Goal: Information Seeking & Learning: Learn about a topic

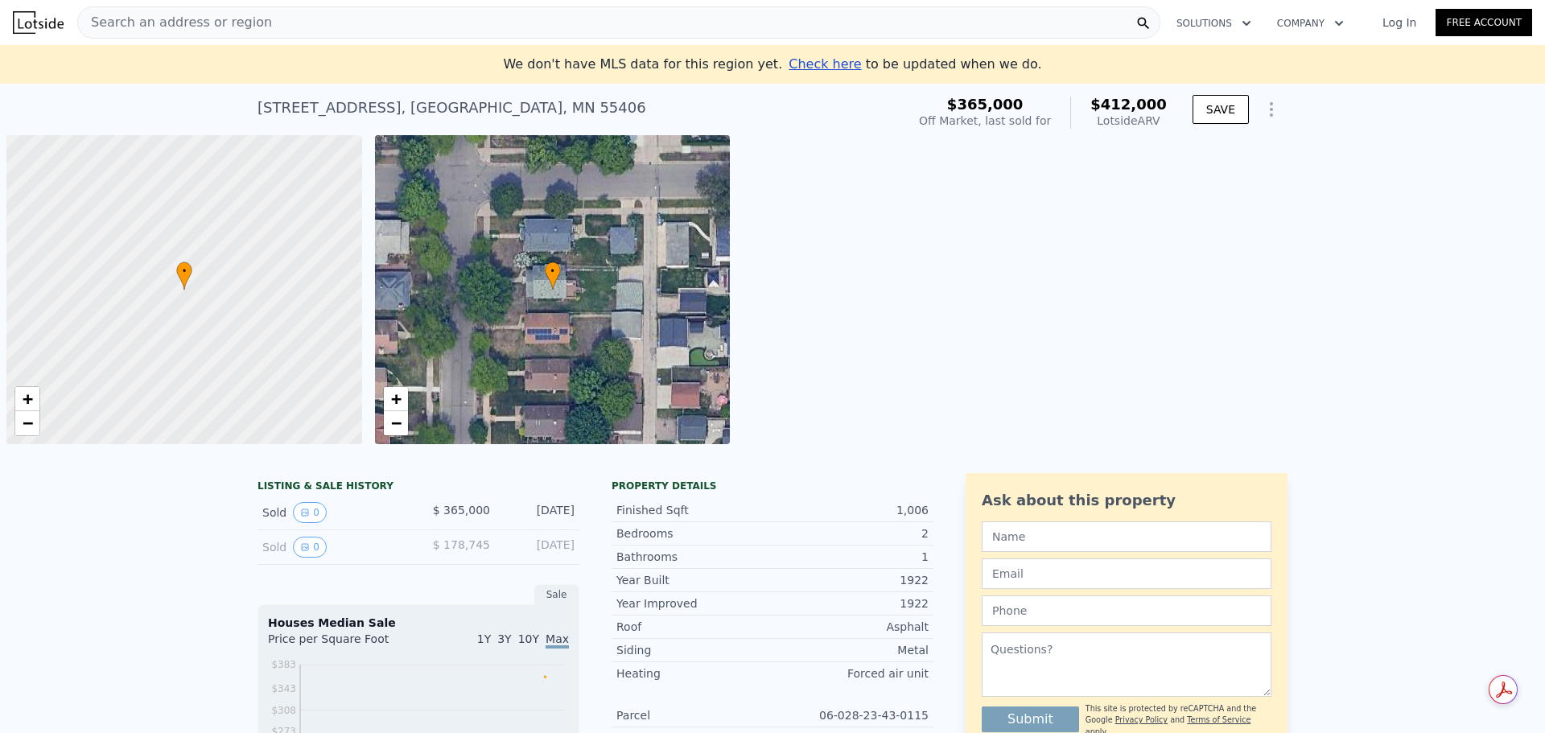
scroll to position [0, 6]
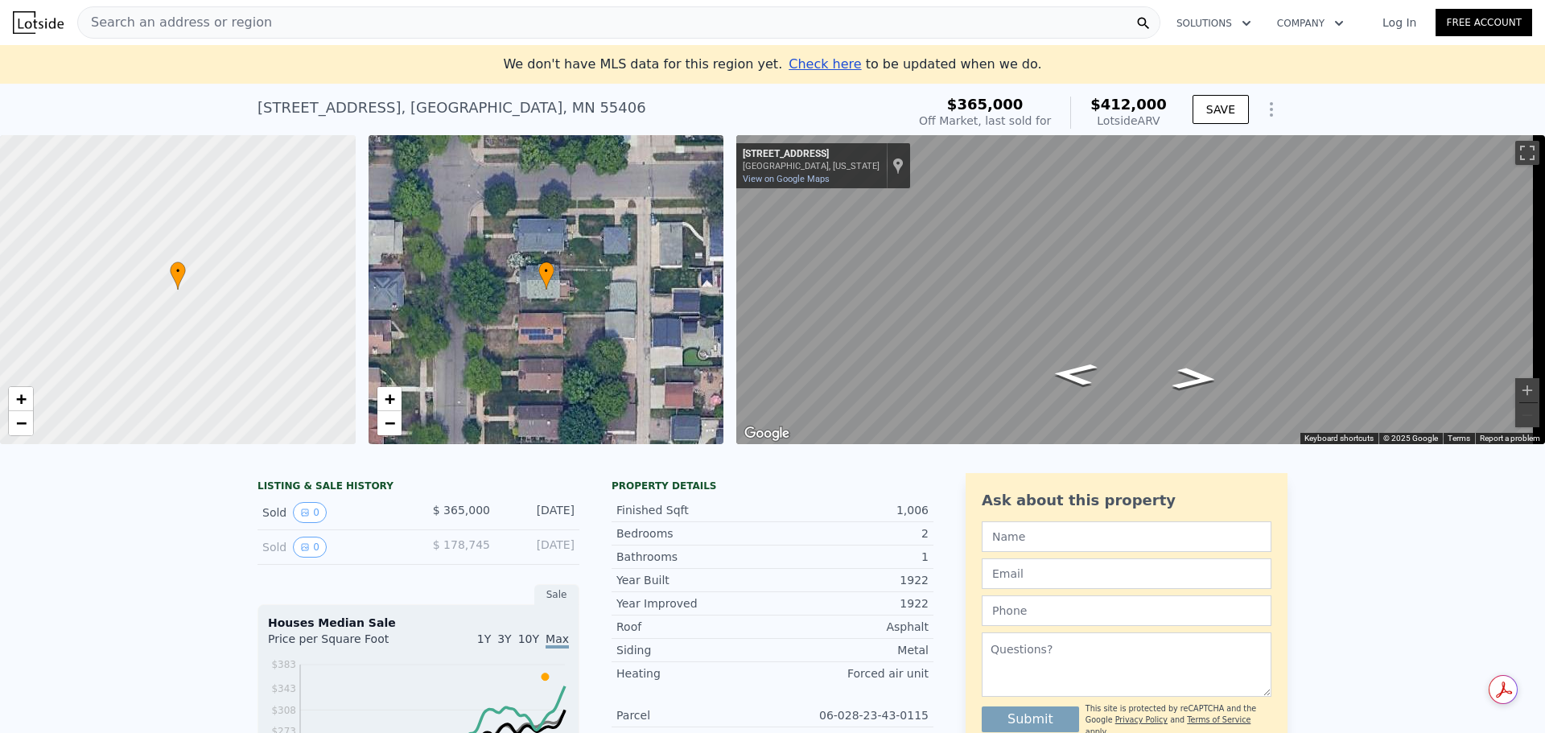
drag, startPoint x: 991, startPoint y: 109, endPoint x: 1162, endPoint y: 120, distance: 171.7
click at [1162, 120] on div "$365,000 Off Market, last sold for $412,000 Lotside ARV" at bounding box center [1043, 113] width 248 height 32
click at [1162, 121] on div "Lotside ARV" at bounding box center [1128, 121] width 76 height 16
drag, startPoint x: 1137, startPoint y: 122, endPoint x: 964, endPoint y: 108, distance: 174.4
click at [964, 108] on div "$365,000 Off Market, last sold for $412,000 Lotside ARV" at bounding box center [1043, 113] width 248 height 32
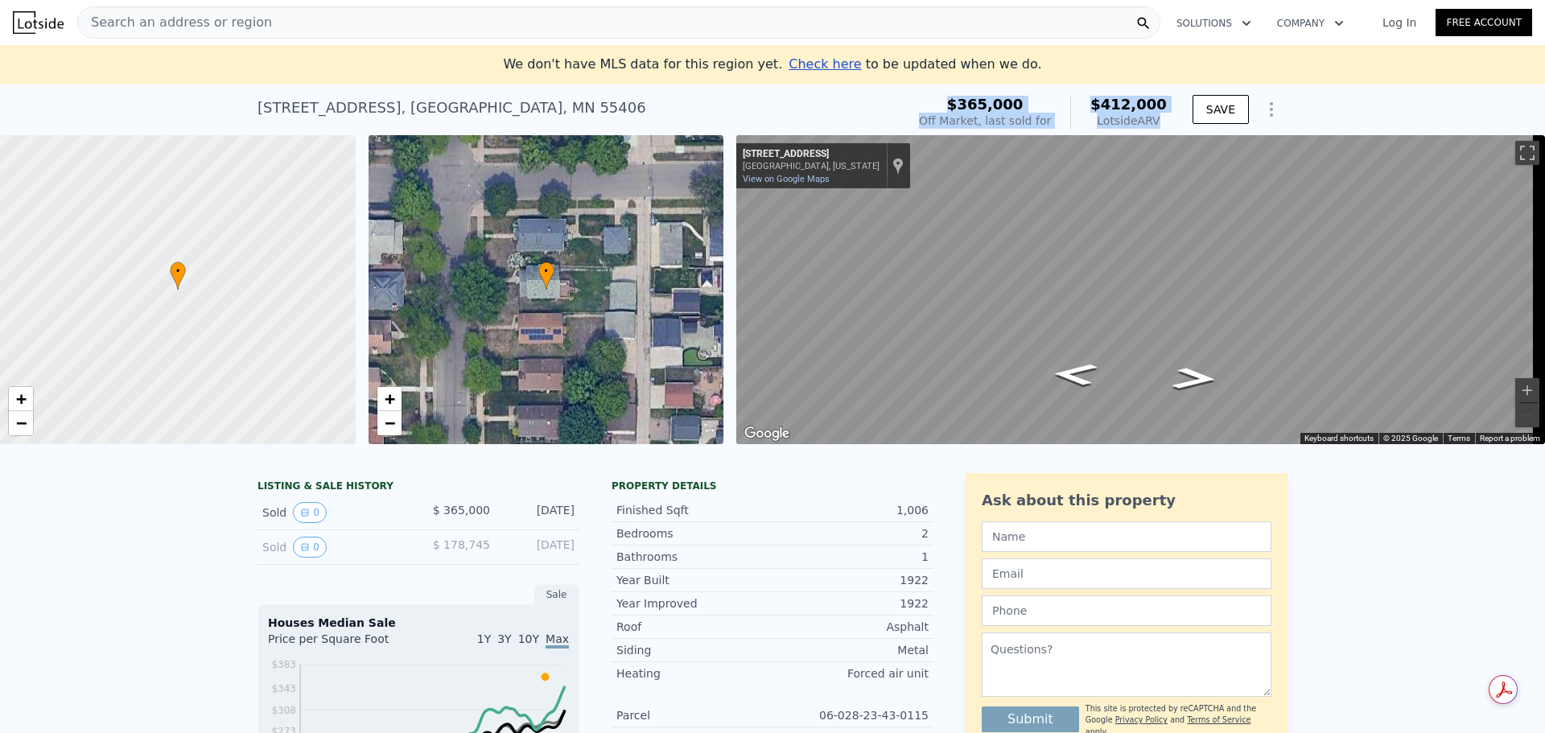
click at [1023, 103] on span "$365,000" at bounding box center [985, 104] width 76 height 17
click at [1129, 121] on div "Lotside ARV" at bounding box center [1128, 121] width 76 height 16
click at [1012, 112] on span "$365,000" at bounding box center [985, 104] width 76 height 17
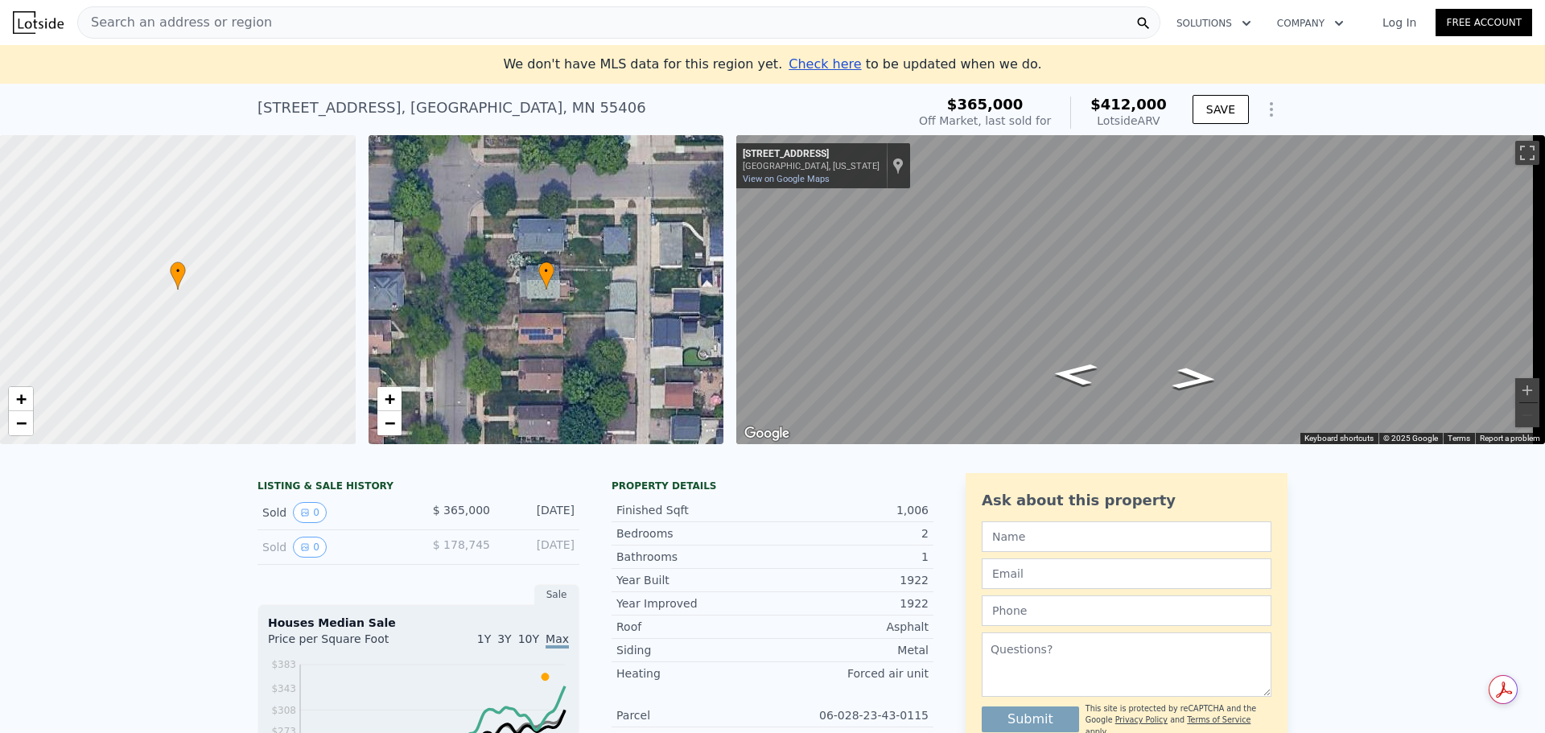
drag, startPoint x: 971, startPoint y: 98, endPoint x: 1158, endPoint y: 127, distance: 189.7
click at [1158, 127] on div "$365,000 Off Market, last sold for $412,000 Lotside ARV" at bounding box center [1043, 113] width 248 height 32
click at [975, 121] on div "Off Market, last sold for" at bounding box center [985, 121] width 132 height 16
click at [406, 105] on div "[STREET_ADDRESS]" at bounding box center [451, 108] width 389 height 23
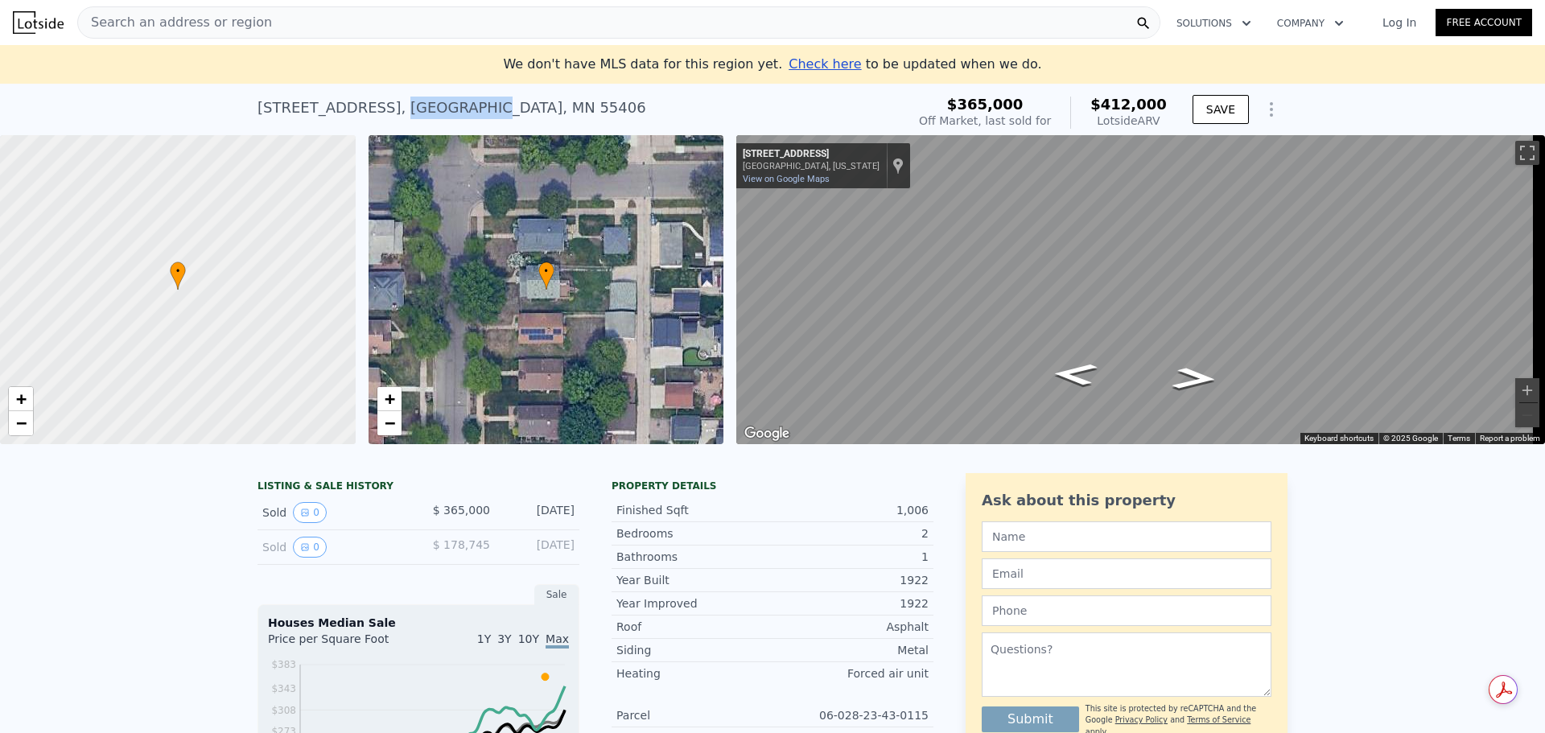
click at [406, 105] on div "[STREET_ADDRESS]" at bounding box center [451, 108] width 389 height 23
click at [436, 105] on div "[STREET_ADDRESS]" at bounding box center [451, 108] width 389 height 23
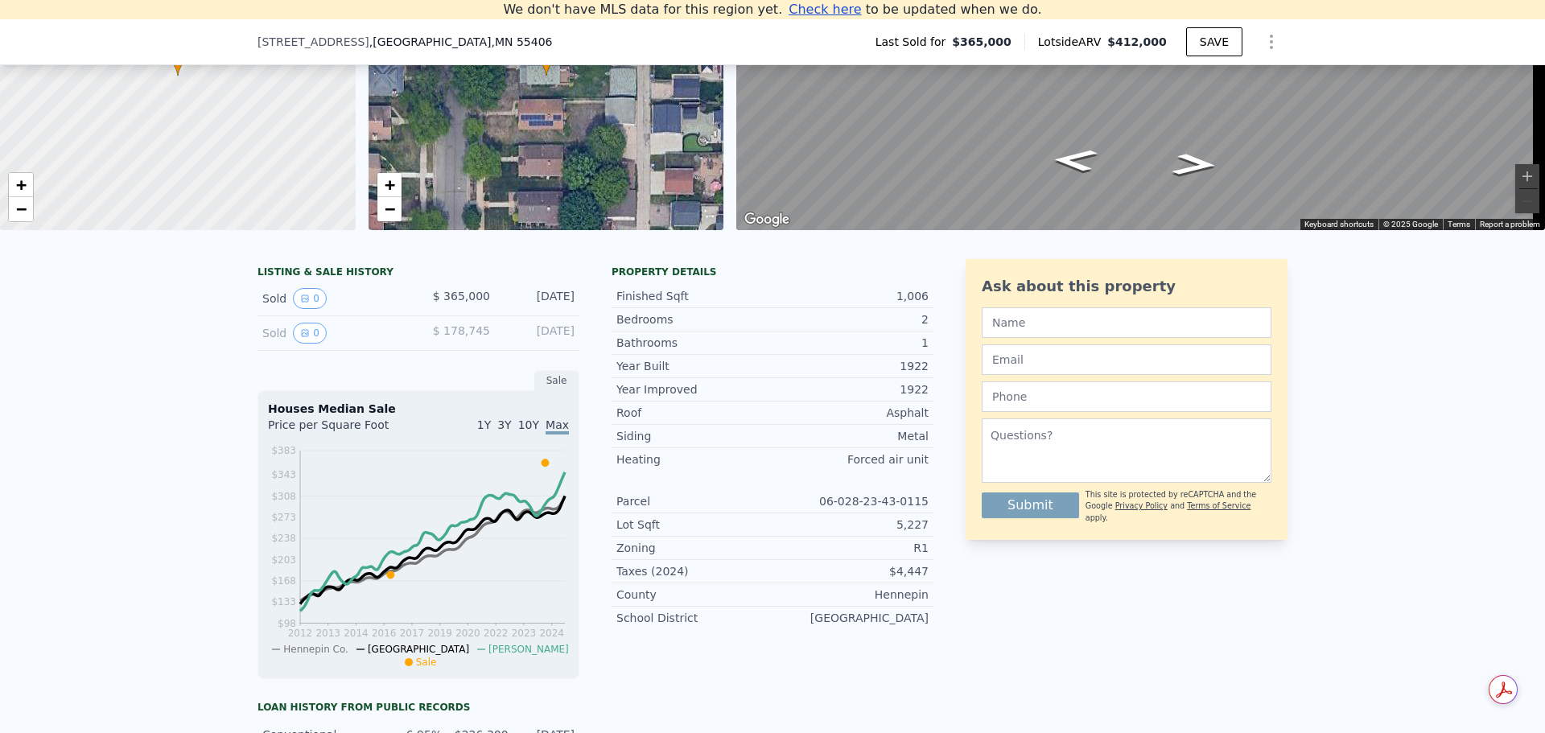
scroll to position [223, 0]
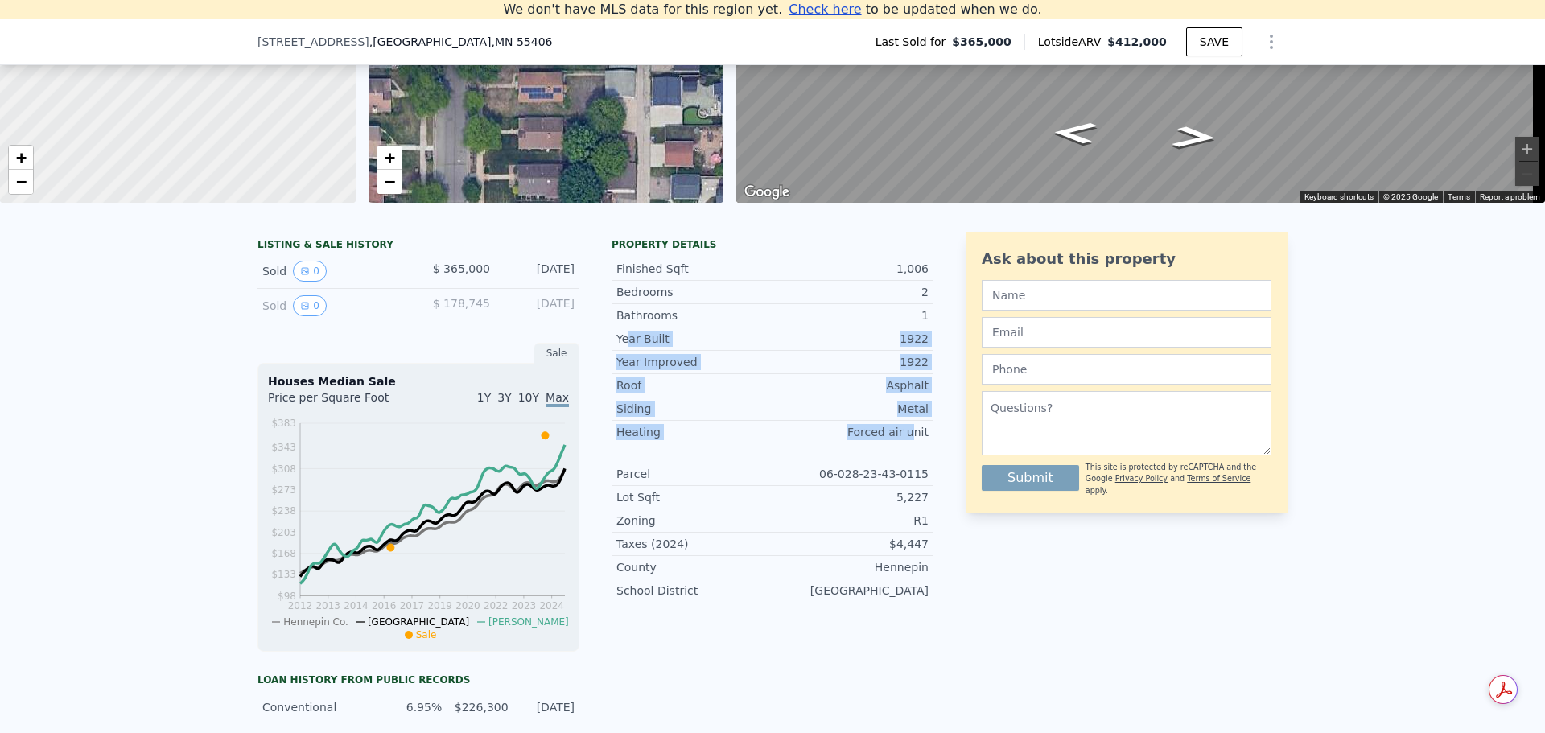
drag, startPoint x: 623, startPoint y: 348, endPoint x: 908, endPoint y: 444, distance: 301.4
click at [908, 444] on div "Finished Sqft 1,006 Bedrooms 2 Bathrooms 1 Year Built 1922 Year Improved 1922 R…" at bounding box center [772, 426] width 322 height 351
click at [908, 440] on div "Forced air unit" at bounding box center [850, 432] width 156 height 16
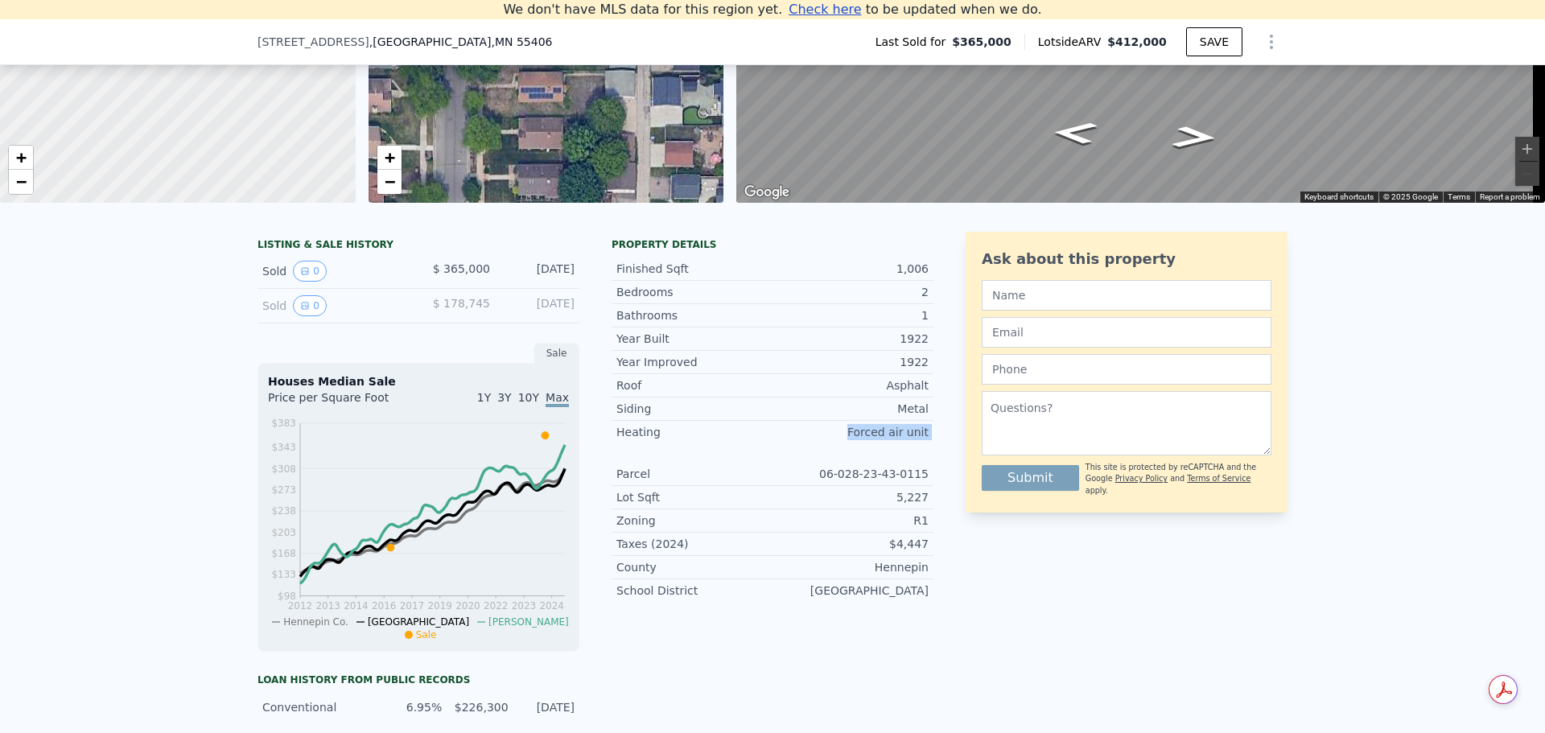
click at [890, 440] on div "Forced air unit" at bounding box center [850, 432] width 156 height 16
drag, startPoint x: 646, startPoint y: 376, endPoint x: 905, endPoint y: 442, distance: 267.3
click at [905, 442] on div "Year Improved 1922 Roof Asphalt Siding Metal Heating Forced air unit" at bounding box center [772, 397] width 322 height 93
click at [905, 440] on div "Forced air unit" at bounding box center [850, 432] width 156 height 16
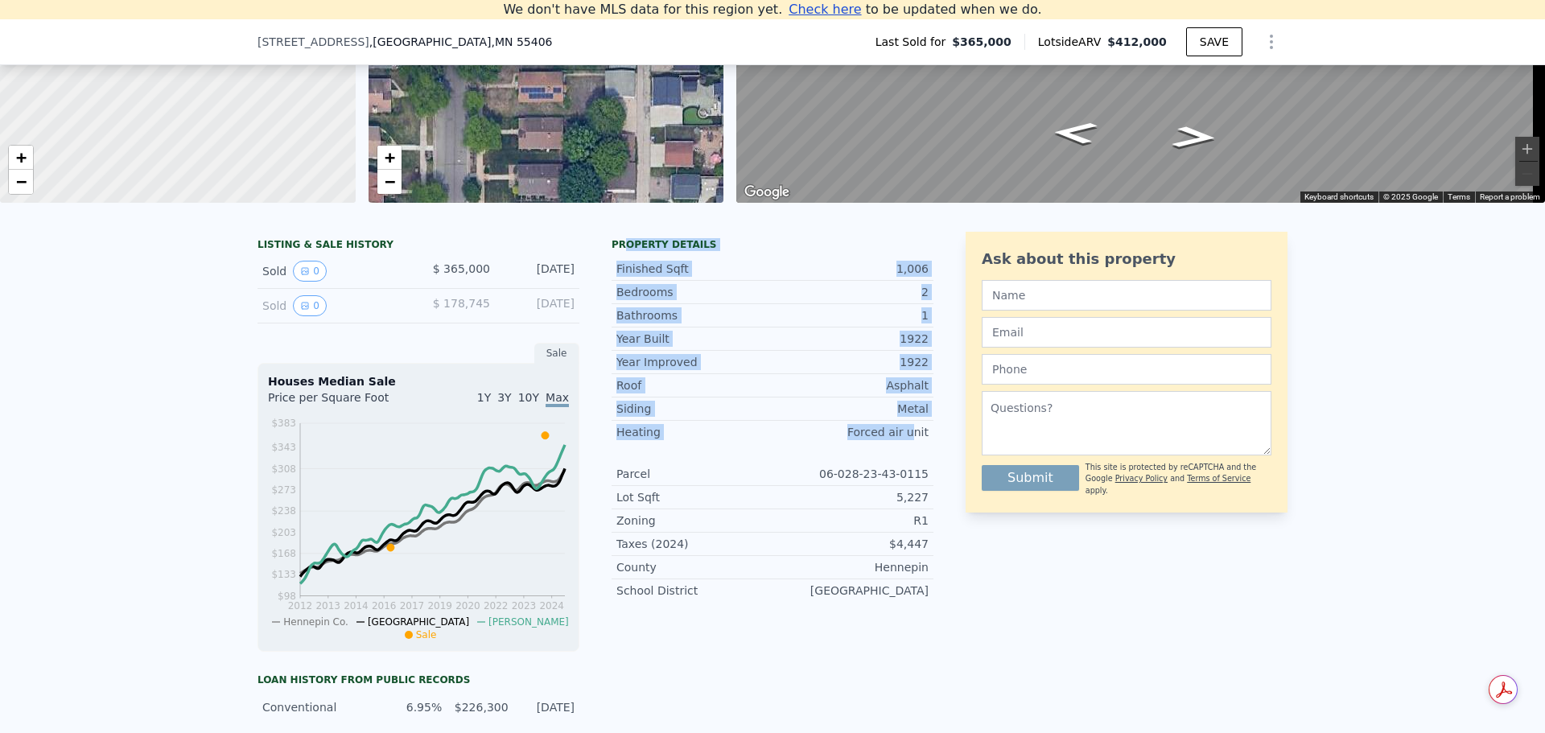
drag, startPoint x: 912, startPoint y: 442, endPoint x: 617, endPoint y: 251, distance: 351.9
click at [617, 251] on div "Property details Finished Sqft 1,006 Bedrooms 2 Bathrooms 1 Year Built 1922 Yea…" at bounding box center [772, 426] width 322 height 376
click at [635, 251] on div "Property details" at bounding box center [772, 244] width 322 height 13
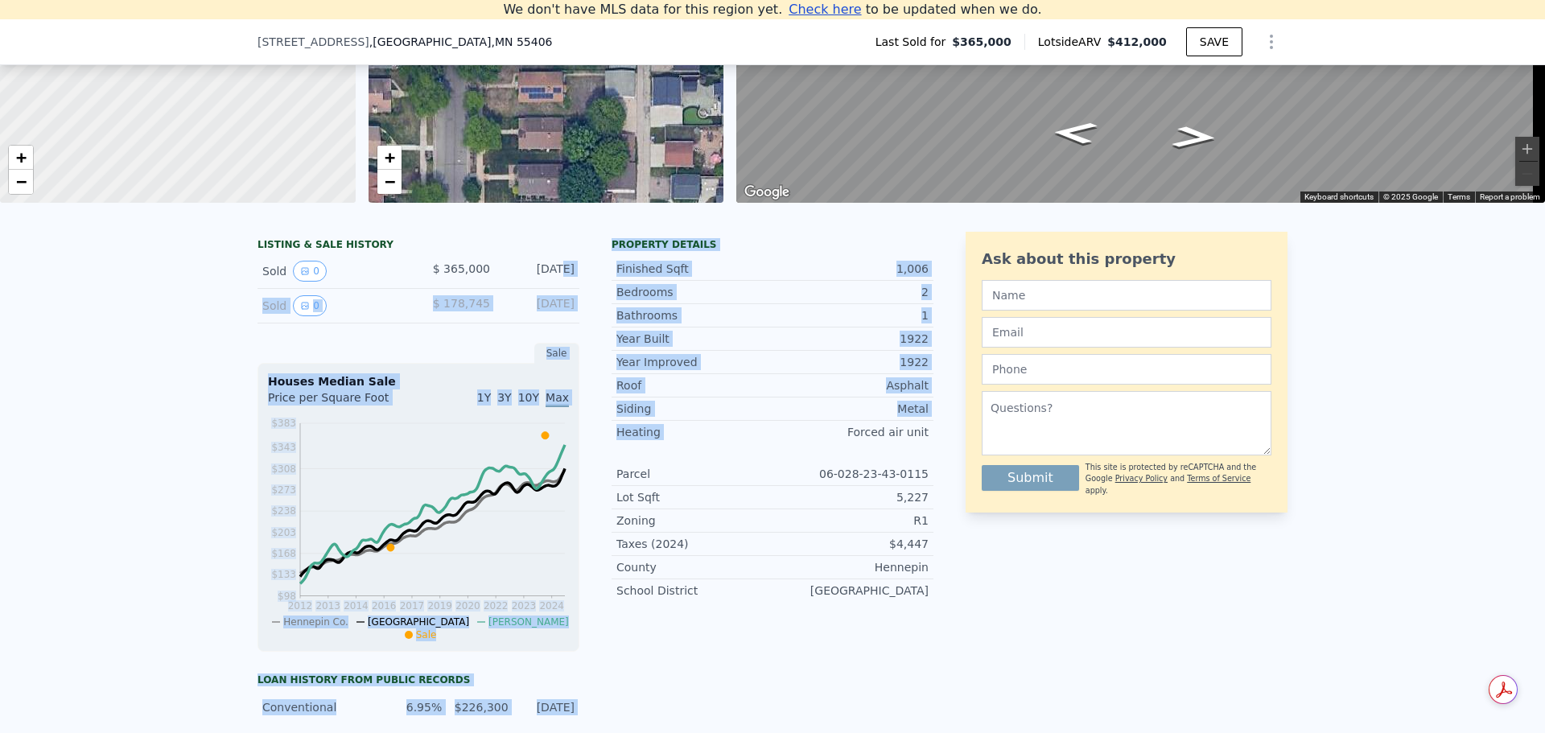
drag, startPoint x: 529, startPoint y: 277, endPoint x: 803, endPoint y: 459, distance: 328.9
click at [803, 459] on div "LISTING & SALE HISTORY Sold 0 $ 365,000 [DATE] Sold 0 $ 178,745 [DATE] Sale Hou…" at bounding box center [595, 580] width 676 height 696
click at [803, 459] on div "Year Improved 1922 Roof Asphalt Siding Metal Heating Forced air unit Parcel 06-…" at bounding box center [772, 476] width 322 height 252
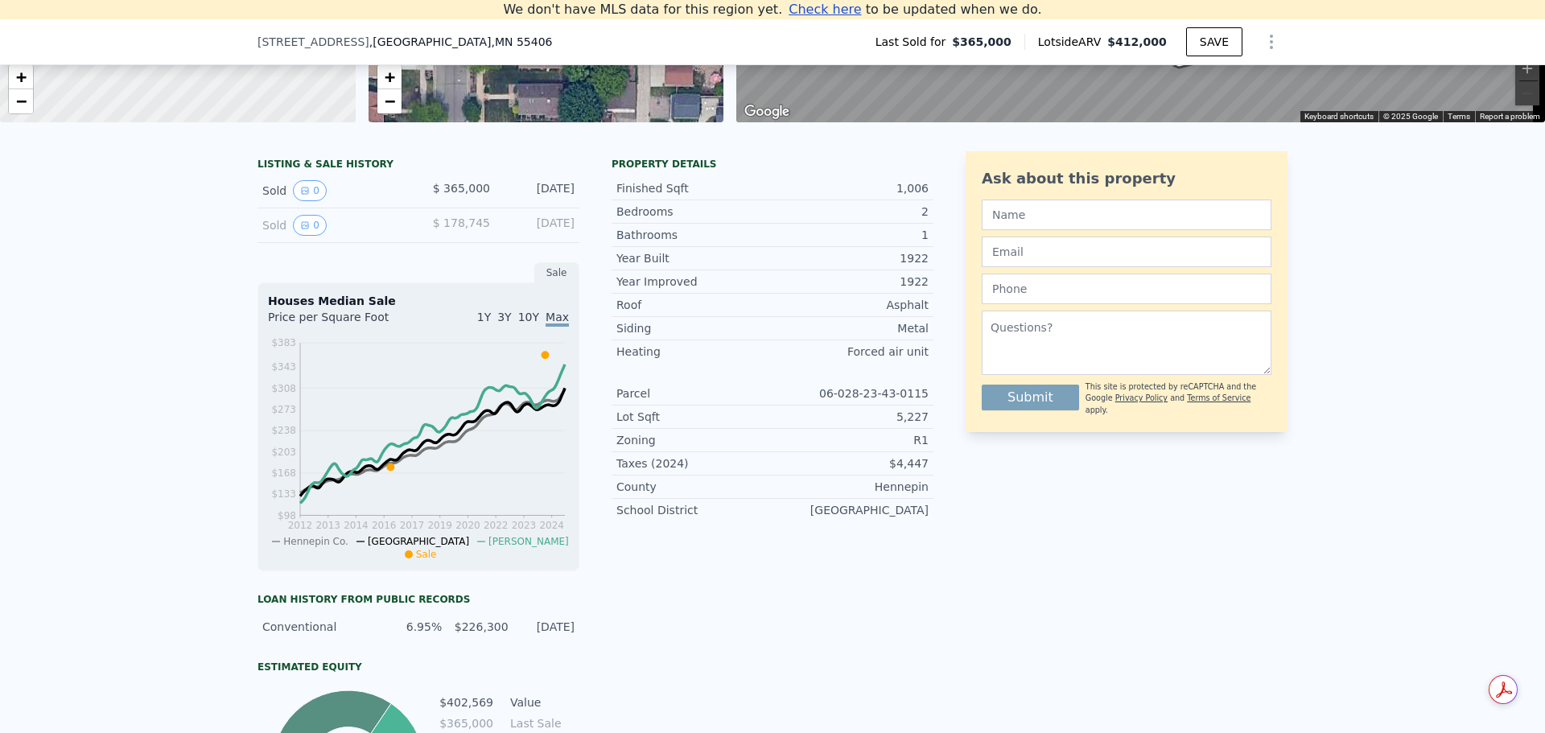
scroll to position [384, 0]
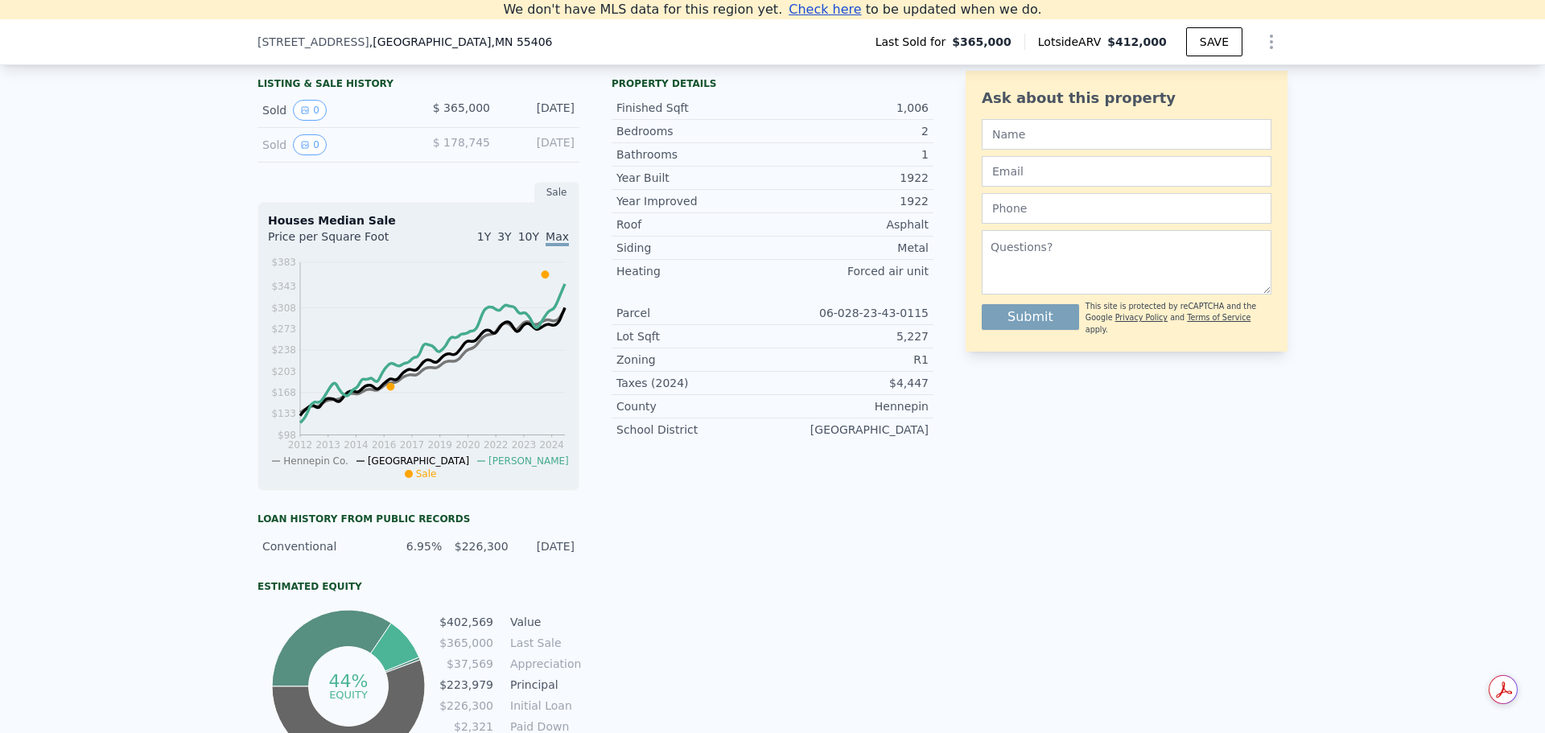
drag, startPoint x: 287, startPoint y: 532, endPoint x: 572, endPoint y: 558, distance: 286.0
click at [572, 558] on div "Loan history from public records Conventional 6.95% $226,300 [DATE] Estimated E…" at bounding box center [418, 639] width 322 height 254
click at [572, 558] on div "Conventional 6.95% $226,300 [DATE]" at bounding box center [418, 546] width 322 height 29
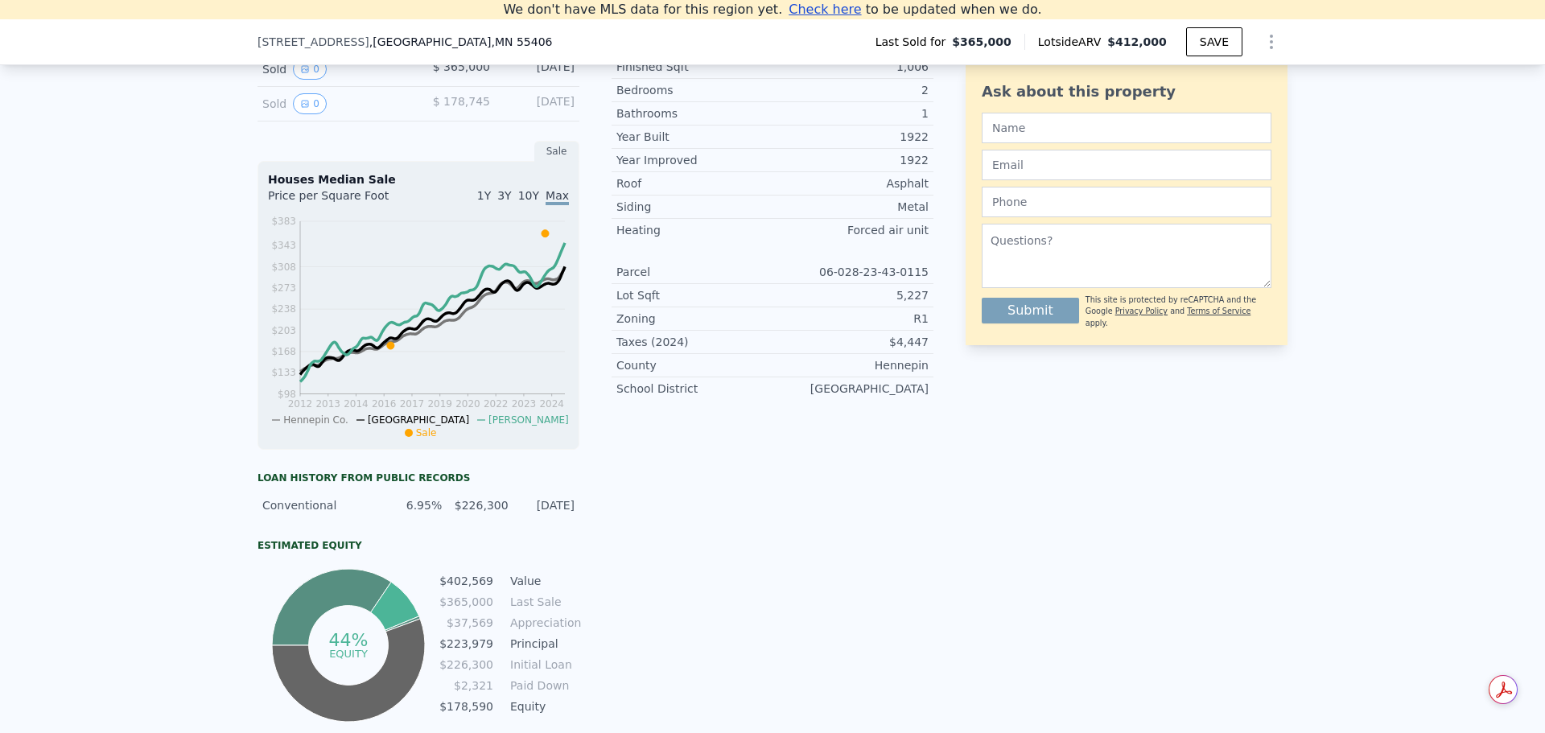
scroll to position [464, 0]
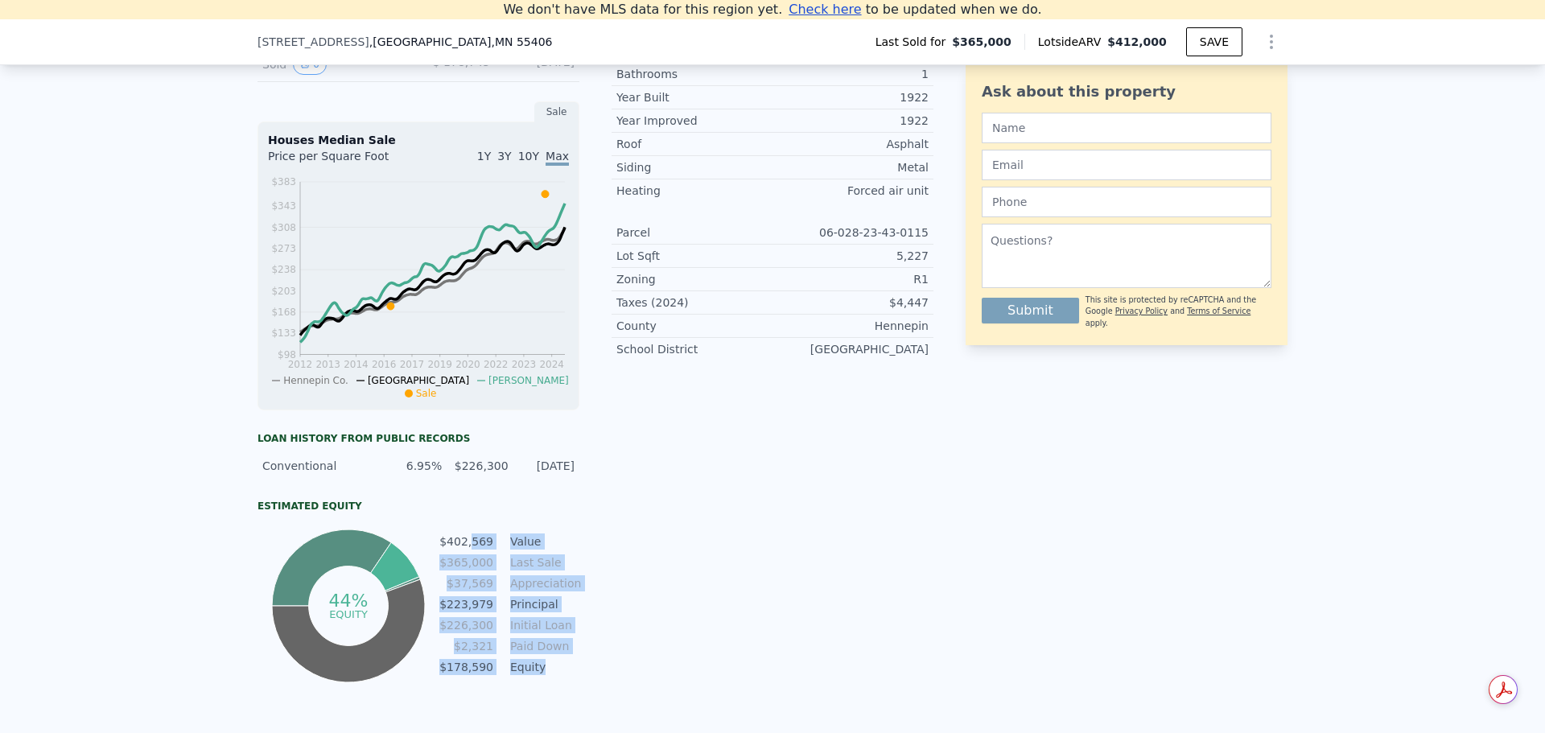
drag, startPoint x: 470, startPoint y: 555, endPoint x: 535, endPoint y: 689, distance: 149.3
click at [535, 679] on tbody "$402,569 Value $365,000 Last Sale $37,569 Appreciation $223,979 Principal $226,…" at bounding box center [508, 606] width 141 height 146
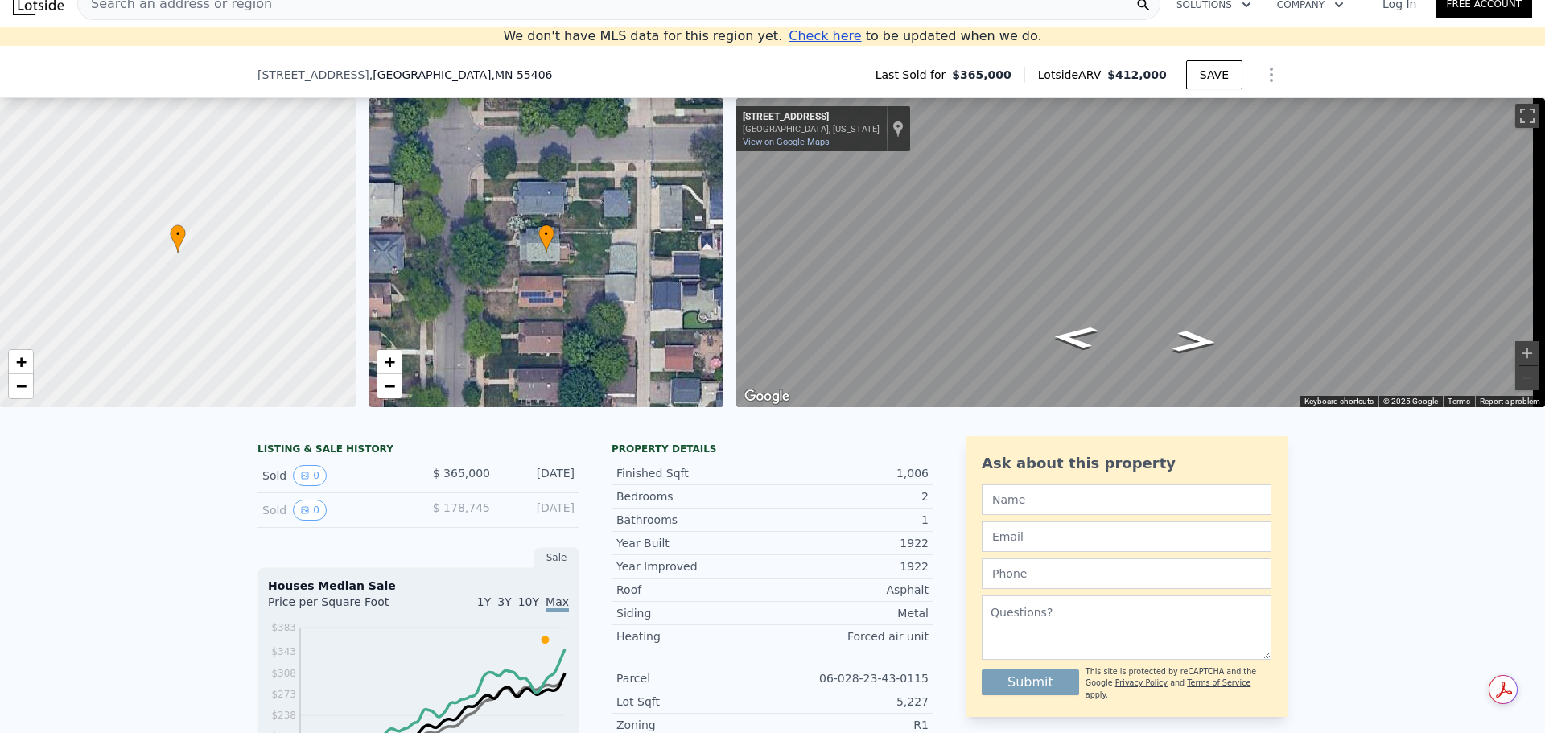
scroll to position [322, 0]
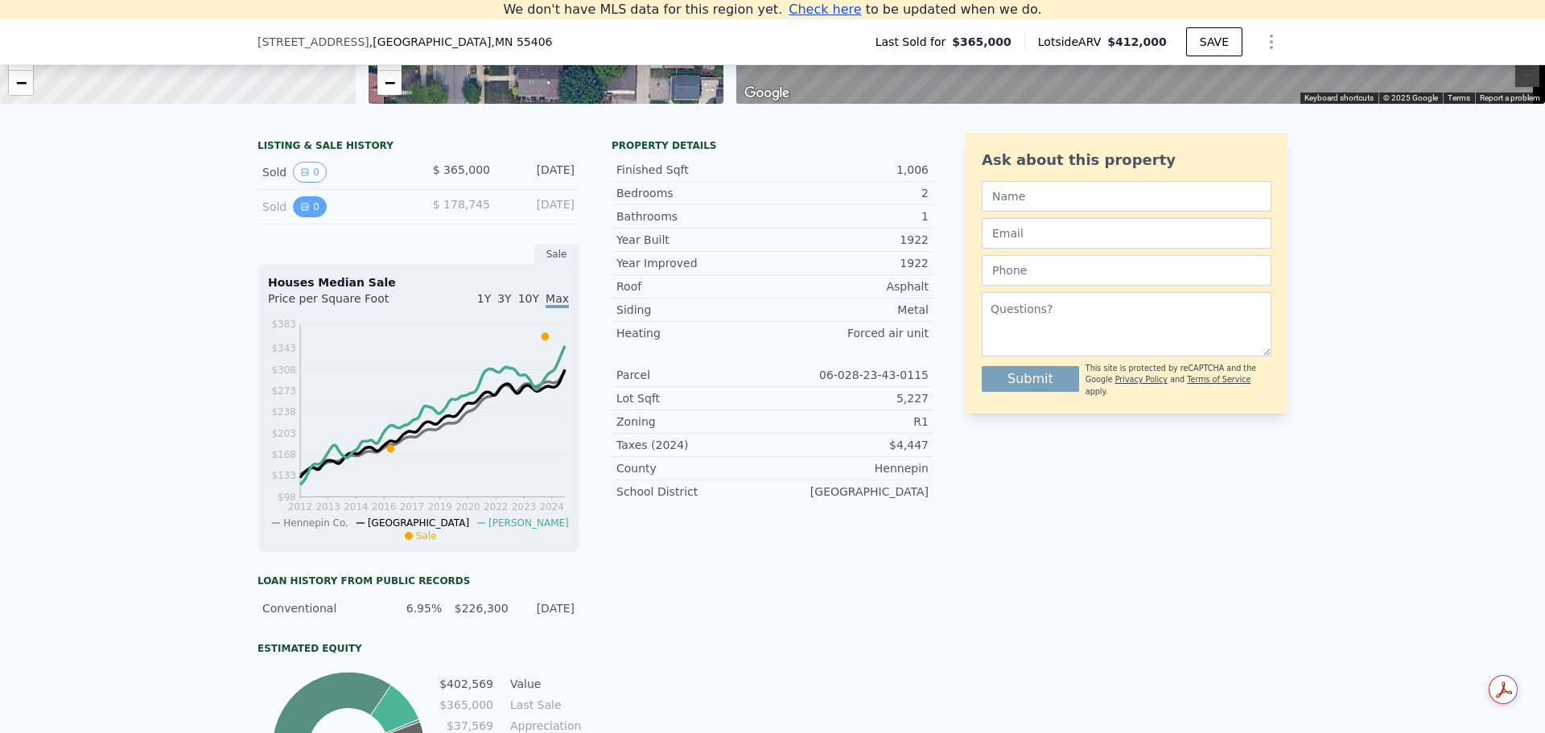
click at [302, 212] on icon "View historical data" at bounding box center [305, 207] width 10 height 10
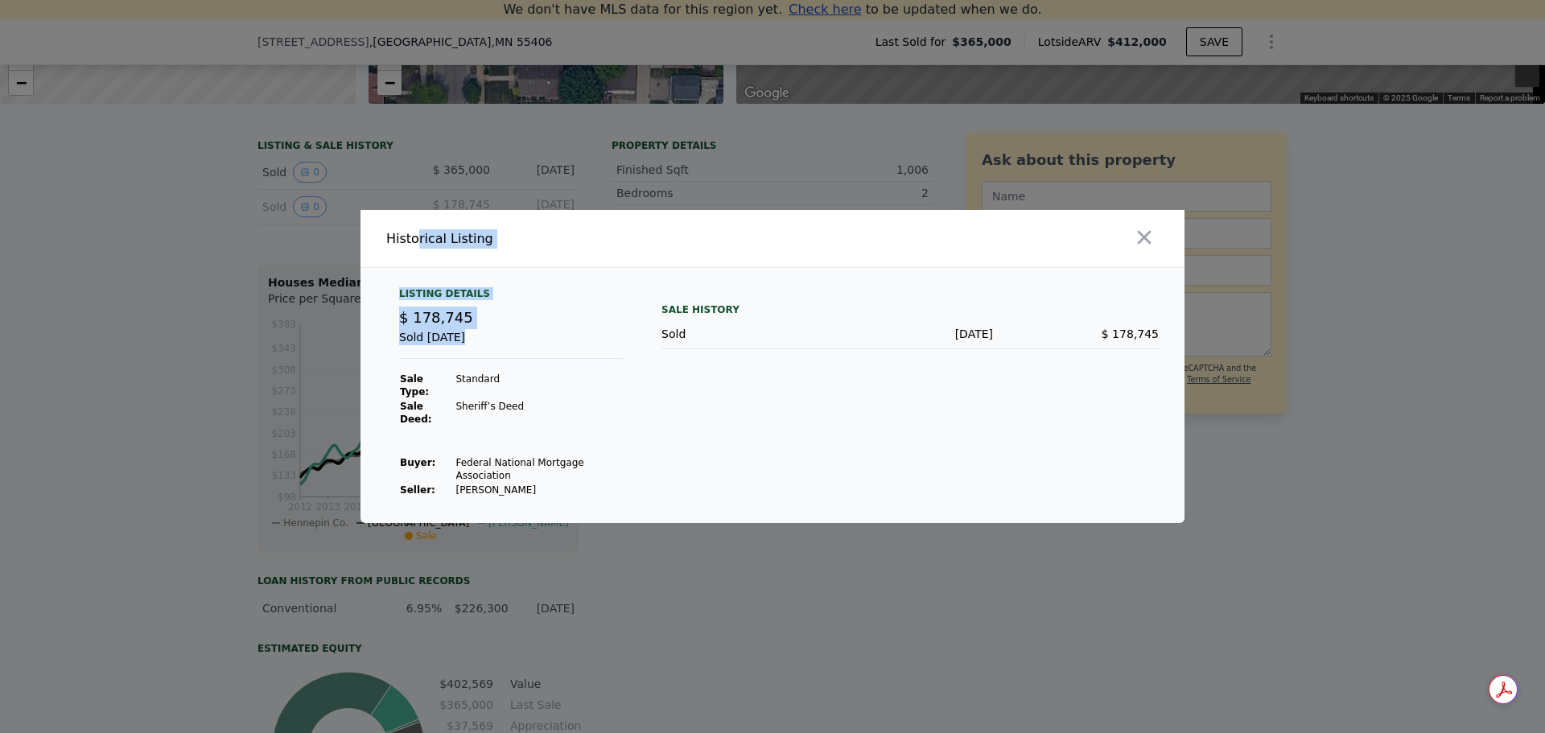
drag, startPoint x: 418, startPoint y: 258, endPoint x: 634, endPoint y: 477, distance: 307.7
click at [634, 477] on div "Historical Listing Listing Details $ 178,745 Sold [DATE] Sale Type: Standard Sa…" at bounding box center [772, 366] width 824 height 313
click at [634, 477] on div "Listing Details $ 178,745 Sold [DATE] Sale Type: Standard Sale Deed: Sheriff’s …" at bounding box center [510, 392] width 249 height 210
drag, startPoint x: 471, startPoint y: 469, endPoint x: 584, endPoint y: 481, distance: 113.3
click at [584, 481] on div "Listing Details $ 178,745 Sold [DATE] Sale Type: Standard Sale Deed: Sheriff’s …" at bounding box center [772, 405] width 824 height 236
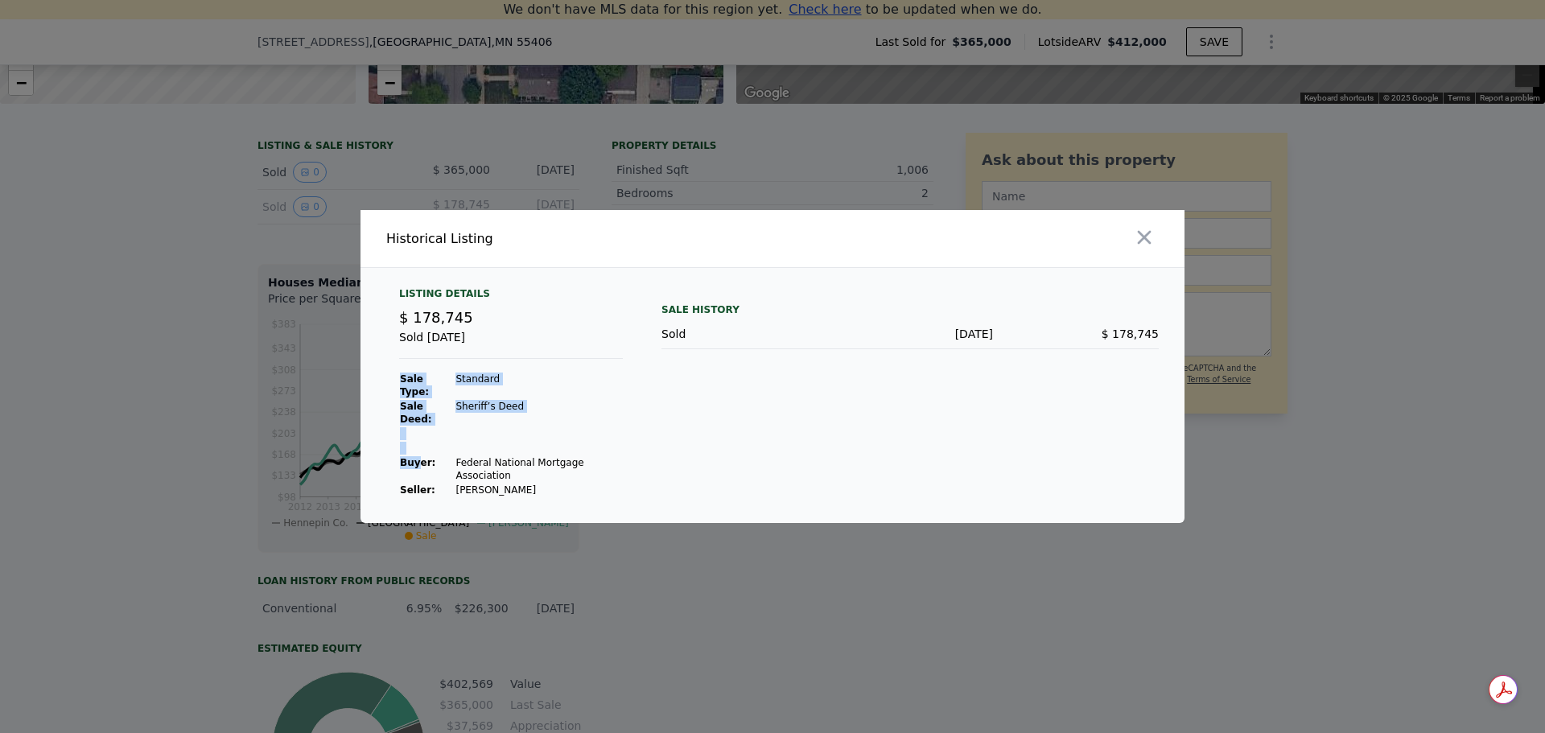
click at [584, 481] on div "Listing Details $ 178,745 Sold [DATE] Sale Type: Standard Sale Deed: Sheriff’s …" at bounding box center [772, 405] width 824 height 236
drag, startPoint x: 416, startPoint y: 452, endPoint x: 680, endPoint y: 487, distance: 266.1
click at [680, 487] on div "Listing Details $ 178,745 Sold [DATE] Sale Type: Standard Sale Deed: Sheriff’s …" at bounding box center [772, 405] width 824 height 236
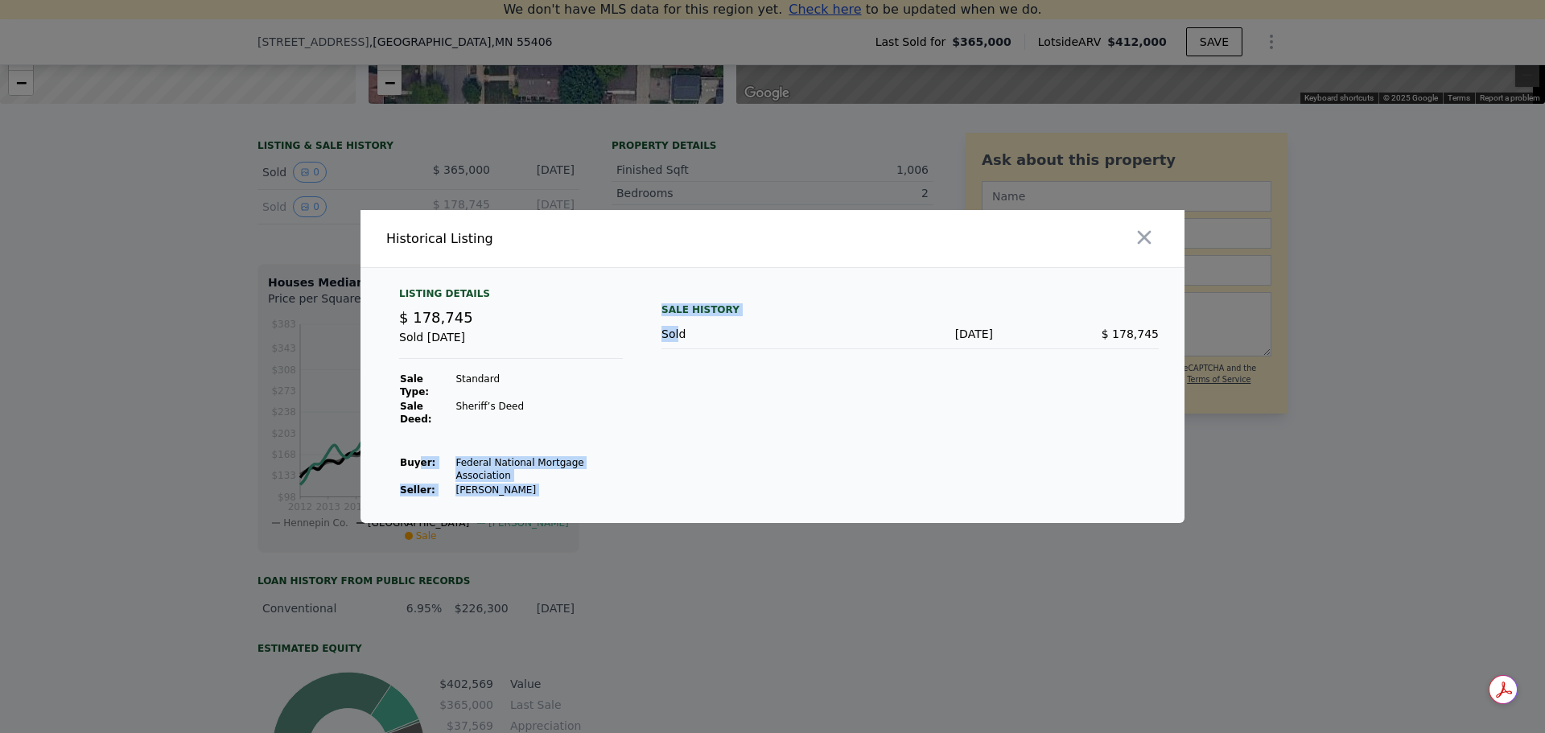
click at [536, 460] on td "Federal National Mortgage Association" at bounding box center [539, 468] width 168 height 27
click at [549, 458] on td "Federal National Mortgage Association" at bounding box center [539, 468] width 168 height 27
click at [583, 455] on td "Federal National Mortgage Association" at bounding box center [539, 468] width 168 height 27
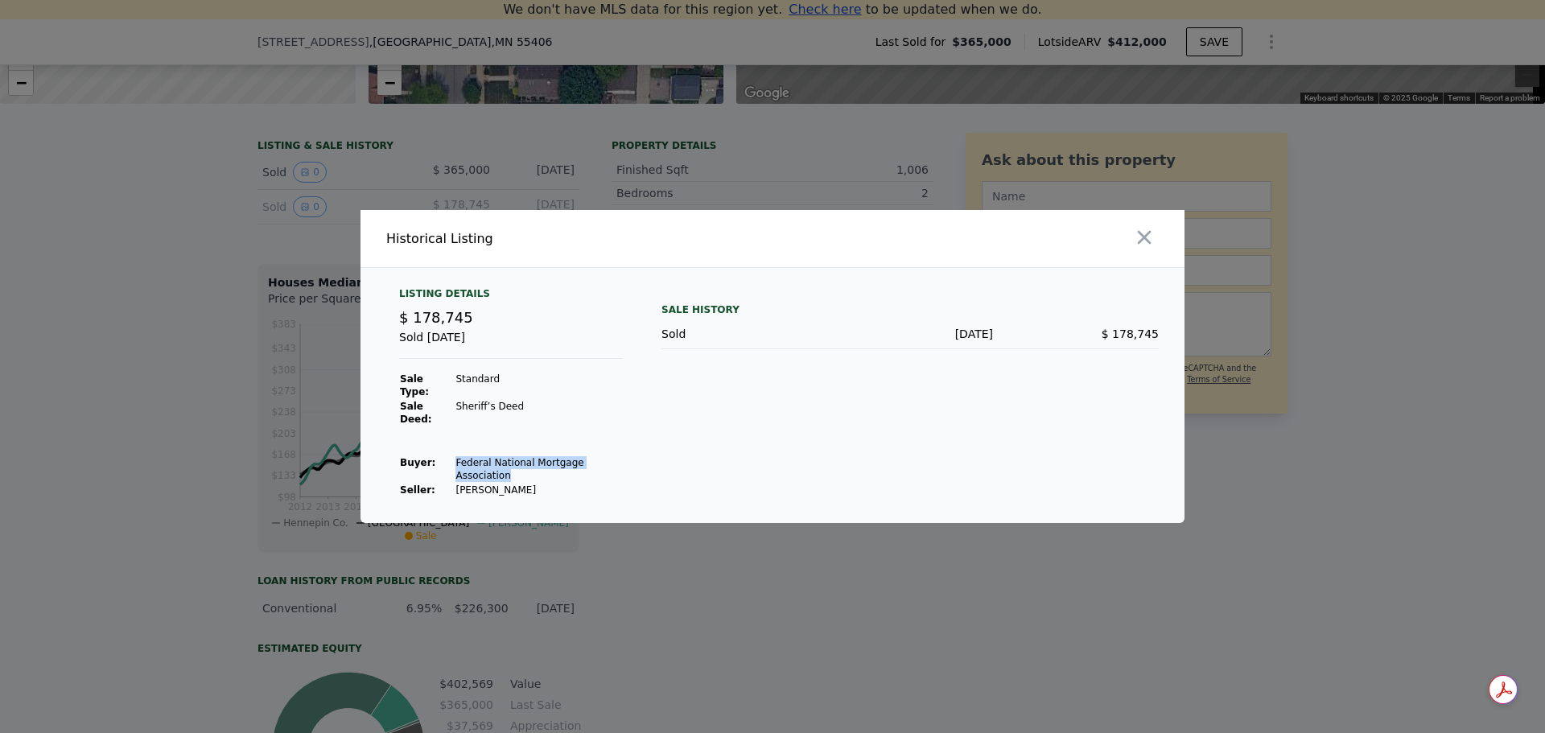
click at [583, 455] on td "Federal National Mortgage Association" at bounding box center [539, 468] width 168 height 27
click at [546, 455] on td "Federal National Mortgage Association" at bounding box center [539, 468] width 168 height 27
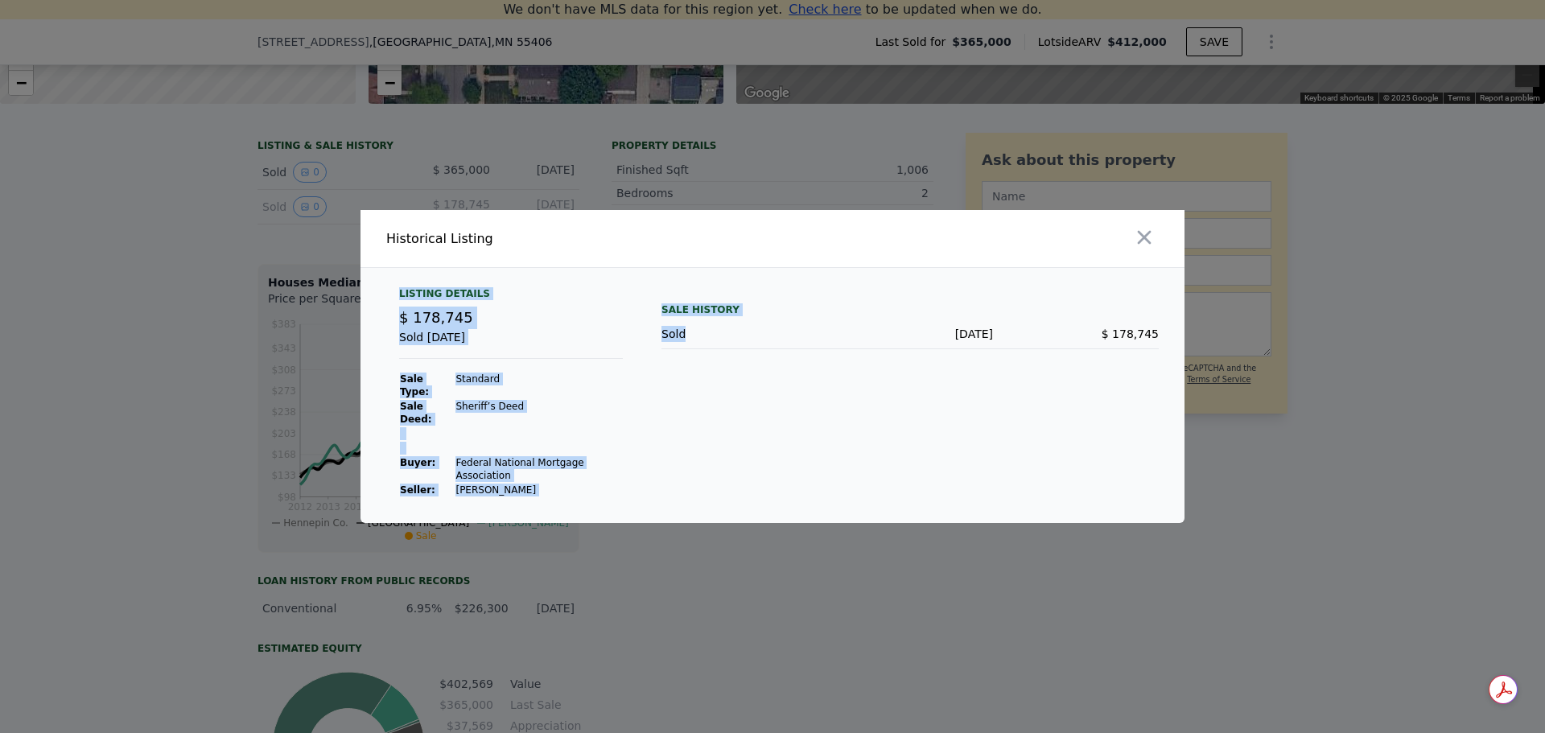
drag, startPoint x: 459, startPoint y: 341, endPoint x: 704, endPoint y: 471, distance: 276.7
click at [702, 471] on div "Listing Details $ 178,745 Sold [DATE] Sale Type: Standard Sale Deed: Sheriff’s …" at bounding box center [772, 405] width 824 height 236
click at [704, 471] on div "Sale History Sold [DATE] $ 178,745" at bounding box center [909, 392] width 497 height 210
drag, startPoint x: 1043, startPoint y: 353, endPoint x: 471, endPoint y: 319, distance: 572.1
click at [471, 319] on div "Listing Details $ 178,745 Sold [DATE] Sale Type: Standard Sale Deed: Sheriff’s …" at bounding box center [772, 405] width 824 height 236
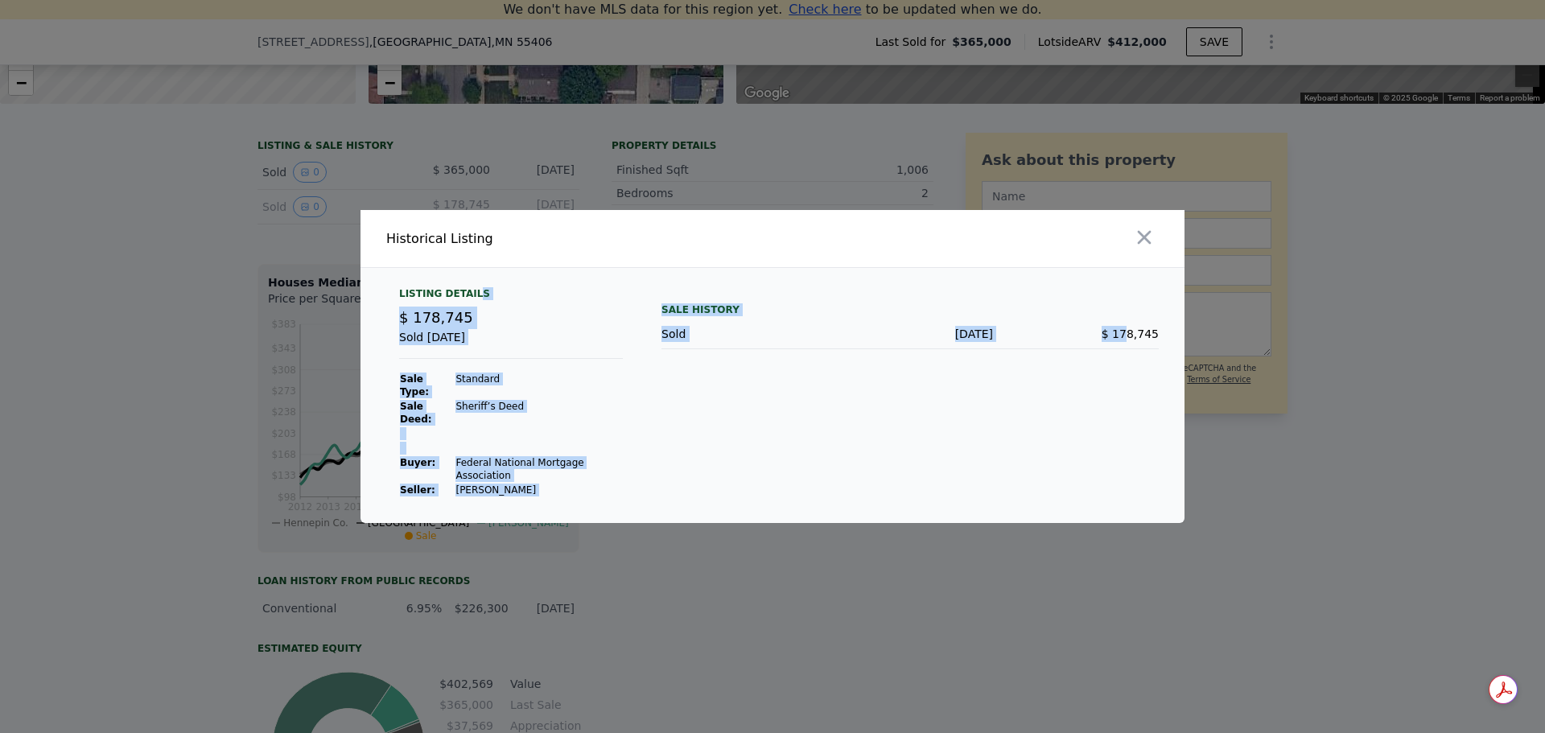
click at [471, 306] on div "Listing Details" at bounding box center [511, 296] width 224 height 19
drag, startPoint x: 393, startPoint y: 310, endPoint x: 816, endPoint y: 439, distance: 441.7
click at [816, 439] on div "Listing Details $ 178,745 Sold [DATE] Sale Type: Standard Sale Deed: Sheriff’s …" at bounding box center [772, 405] width 824 height 236
click at [816, 439] on div "Sale History Sold [DATE] $ 178,745" at bounding box center [909, 392] width 497 height 210
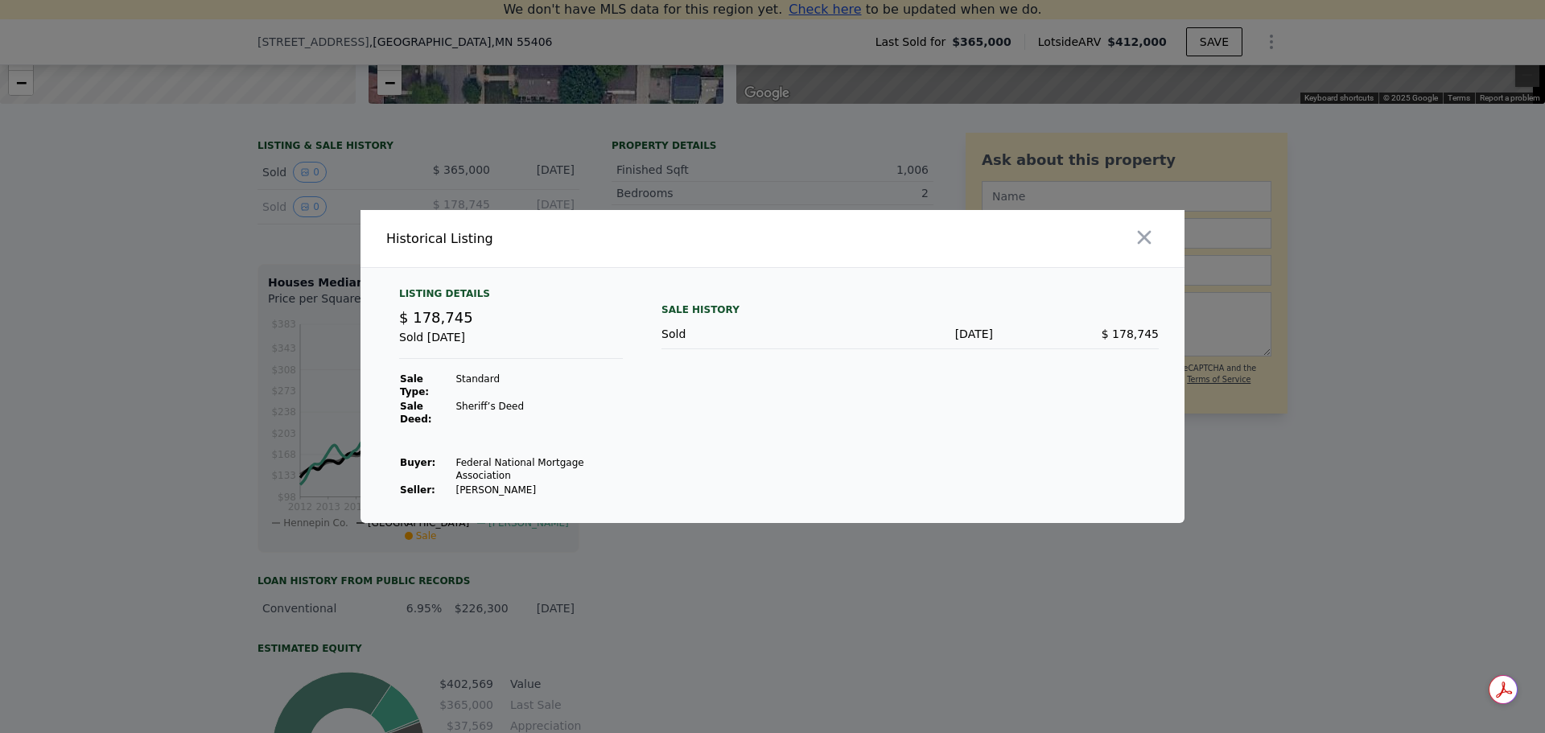
click at [484, 414] on td "Sheriff’s Deed" at bounding box center [539, 412] width 168 height 27
drag, startPoint x: 418, startPoint y: 327, endPoint x: 693, endPoint y: 450, distance: 302.5
click at [692, 450] on div "Listing Details $ 178,745 Sold [DATE] Sale Type: Standard Sale Deed: Sheriff’s …" at bounding box center [772, 405] width 824 height 236
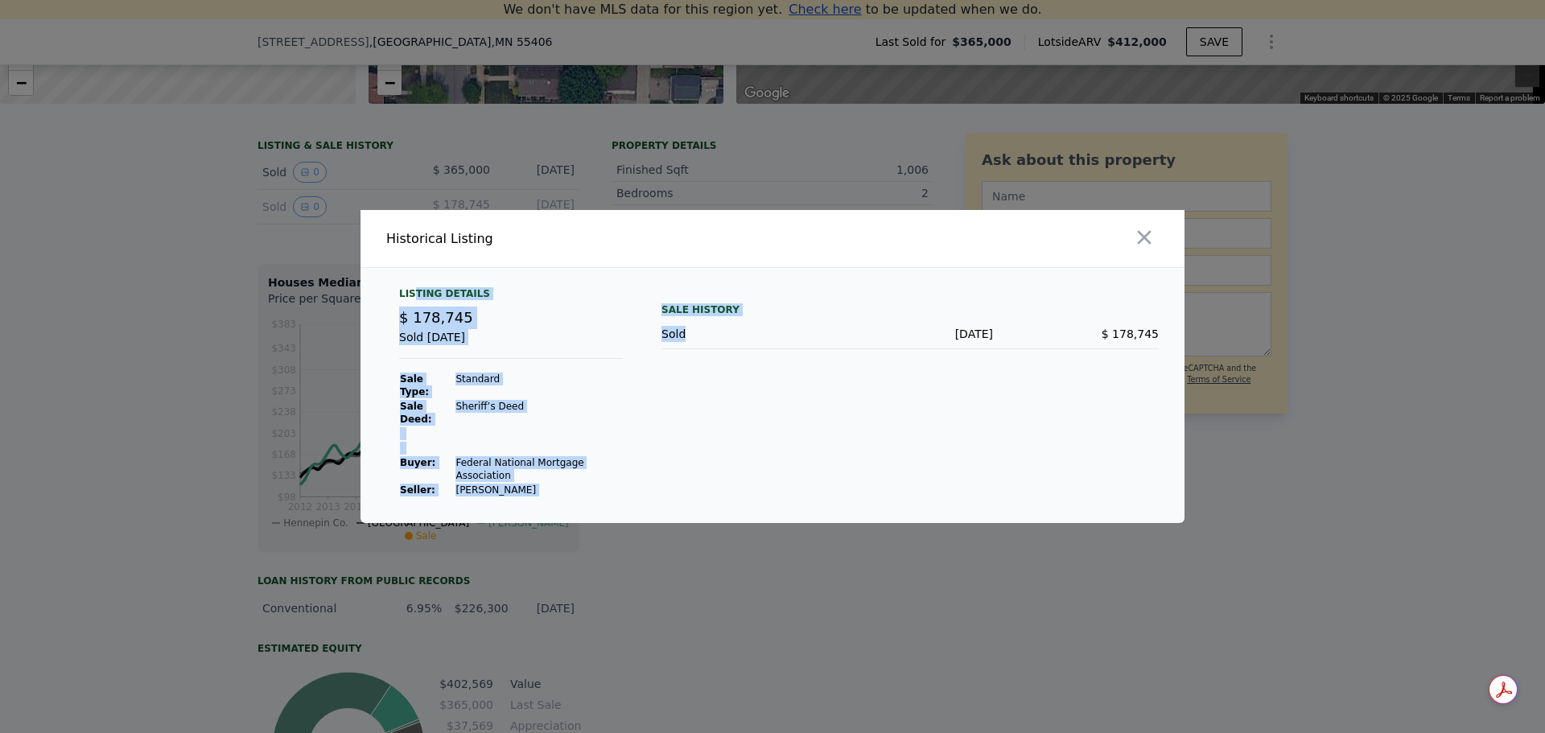
click at [693, 450] on div "Sale History Sold [DATE] $ 178,745" at bounding box center [909, 392] width 497 height 210
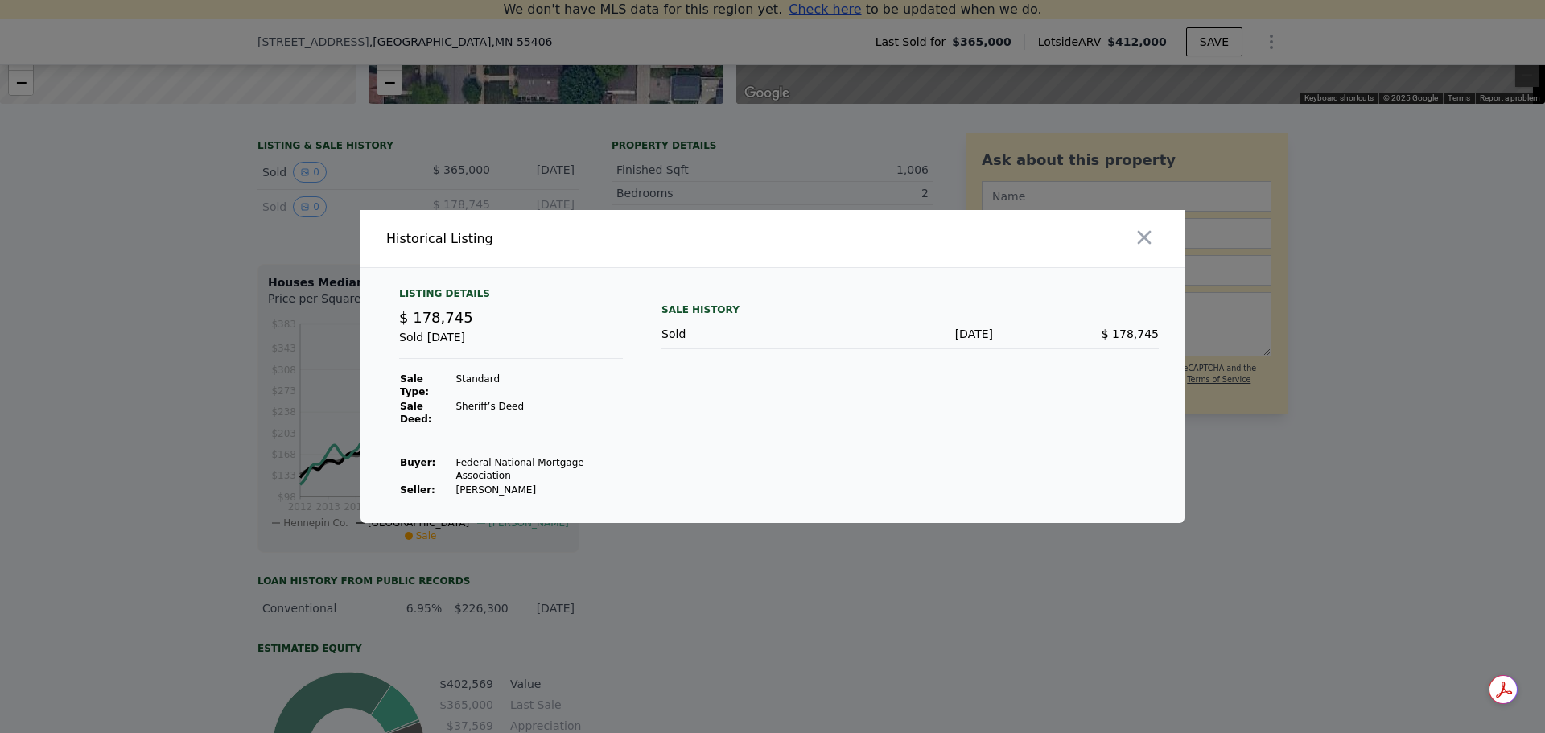
click at [1141, 245] on icon "button" at bounding box center [1144, 238] width 14 height 14
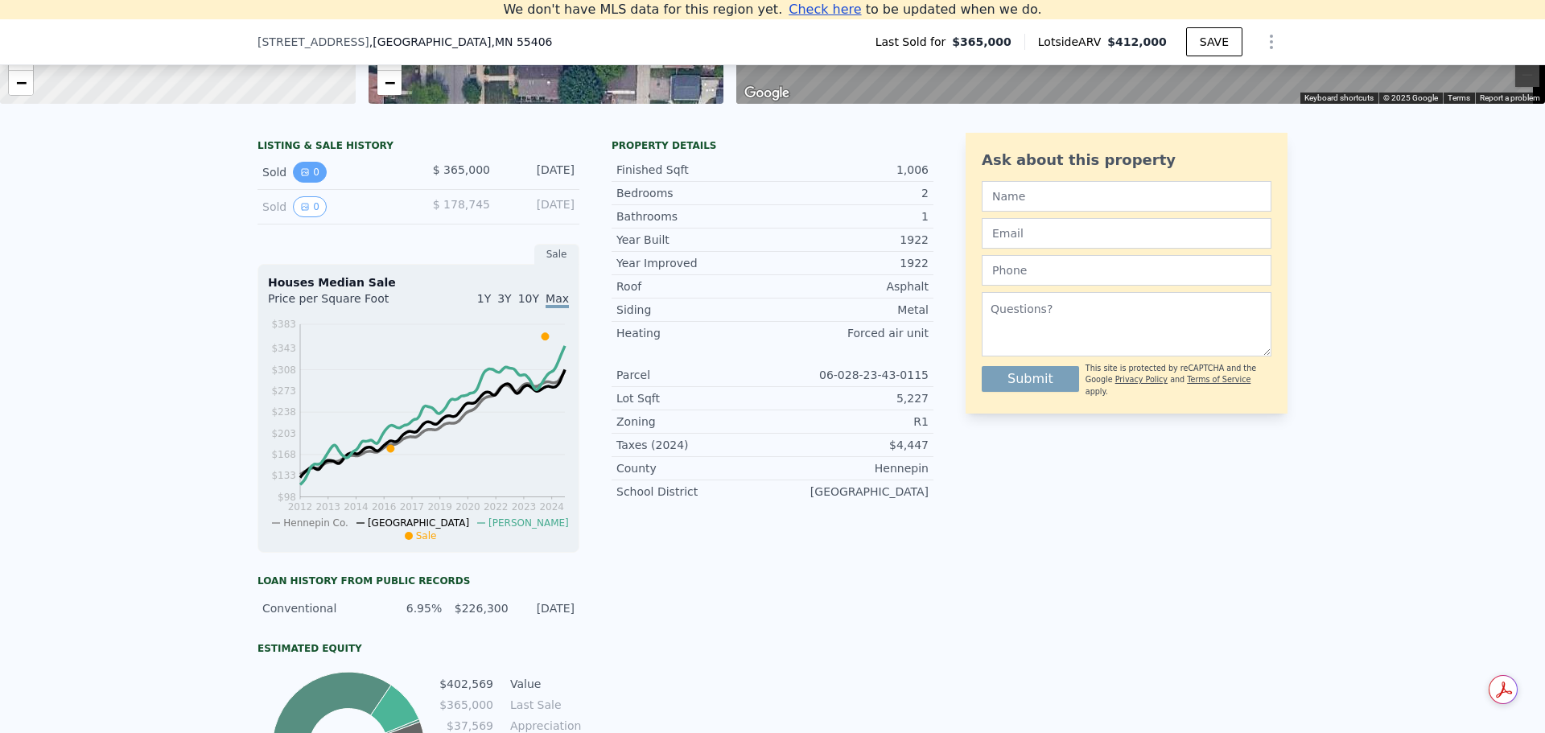
click at [306, 183] on button "0" at bounding box center [310, 172] width 34 height 21
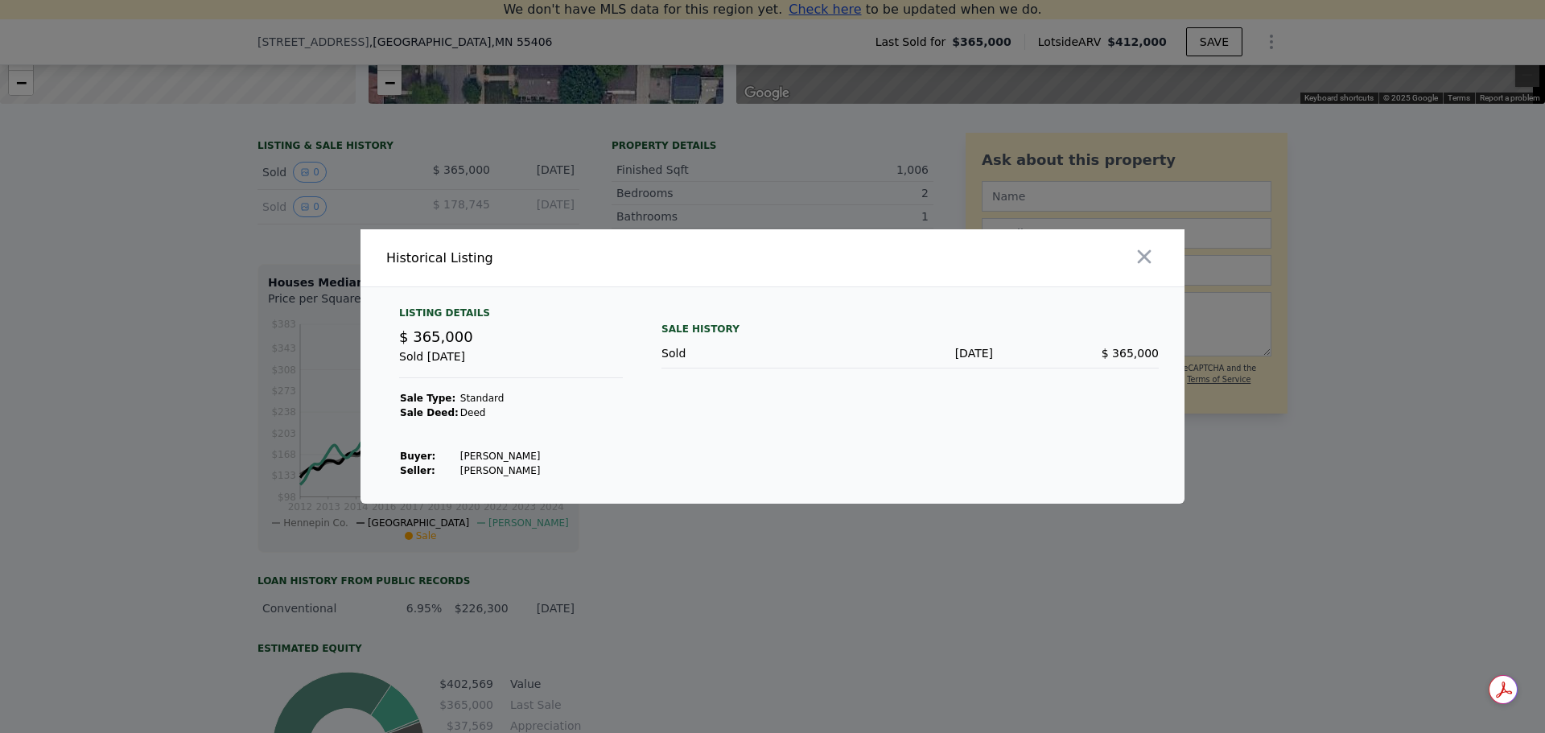
click at [152, 375] on div at bounding box center [772, 366] width 1545 height 733
